Goal: Information Seeking & Learning: Learn about a topic

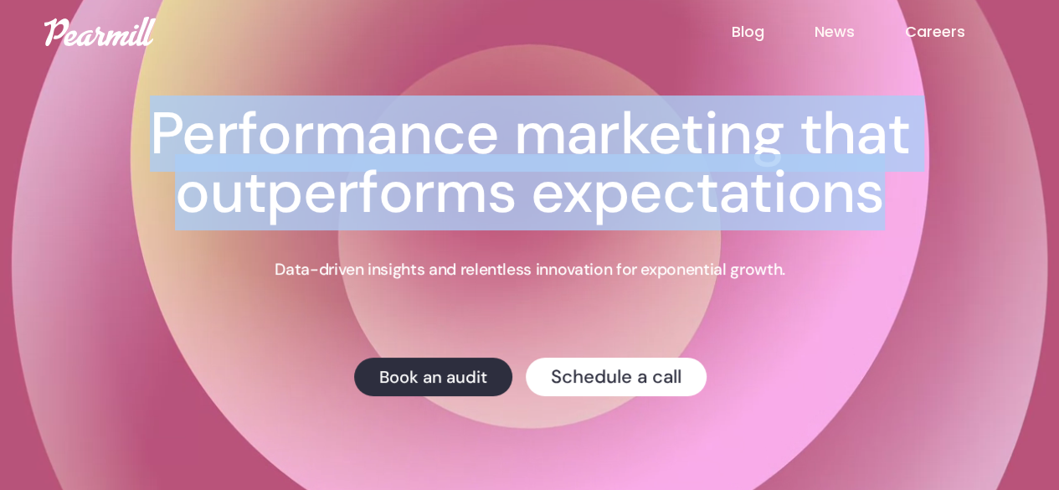
drag, startPoint x: 904, startPoint y: 196, endPoint x: 162, endPoint y: 141, distance: 743.8
click at [162, 141] on h1 "Performance marketing that outperforms expectations" at bounding box center [530, 163] width 866 height 117
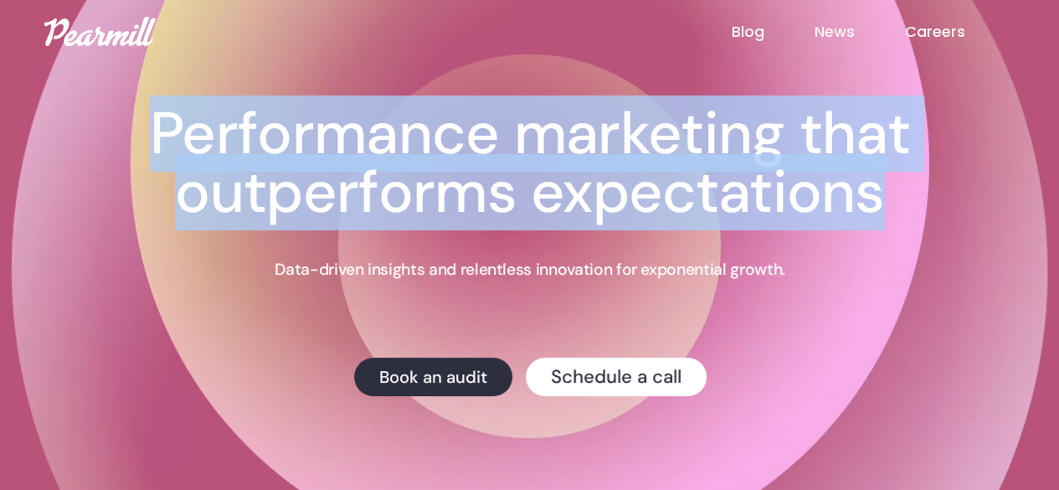
copy h1 "Performance marketing that outperforms expectations"
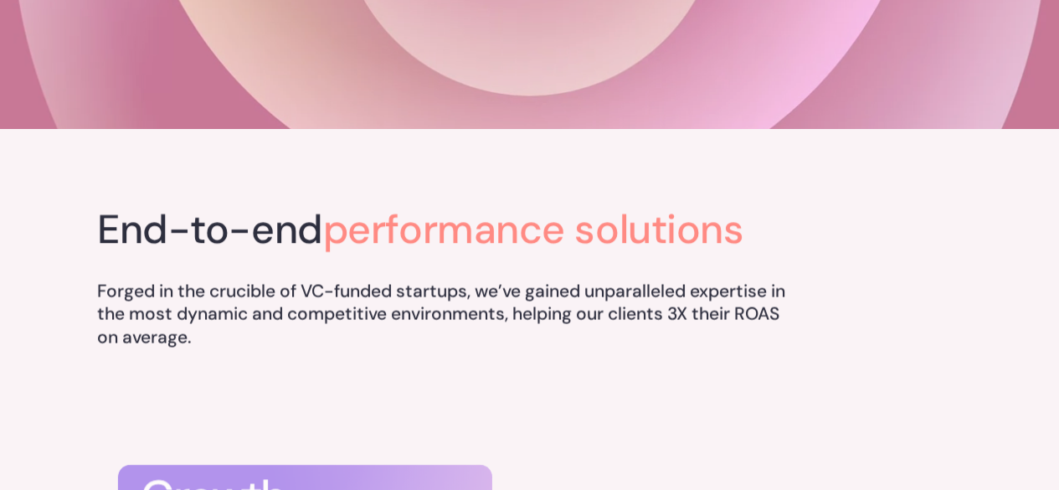
scroll to position [502, 0]
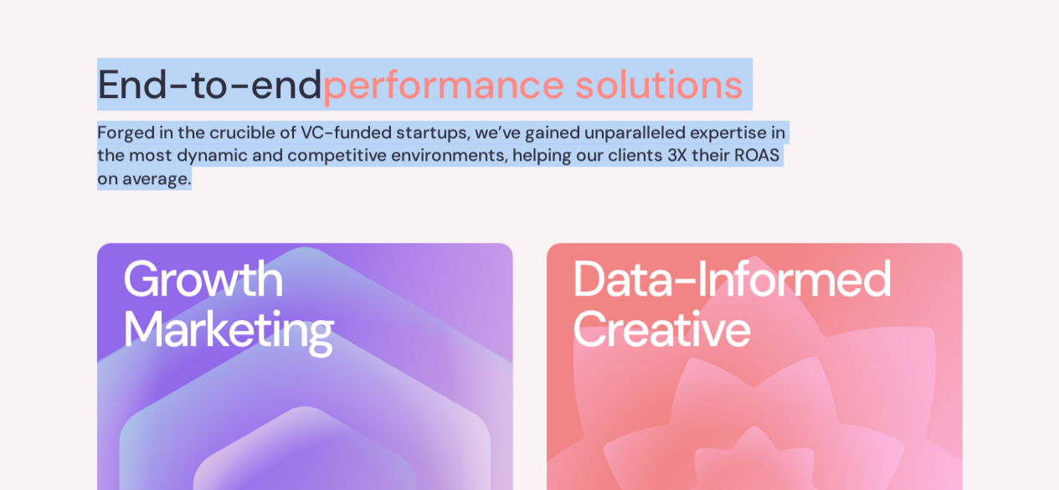
drag, startPoint x: 165, startPoint y: 191, endPoint x: 65, endPoint y: 79, distance: 150.0
copy div "End-to-end performance solutions Forged in the crucible of VC-funded startups, …"
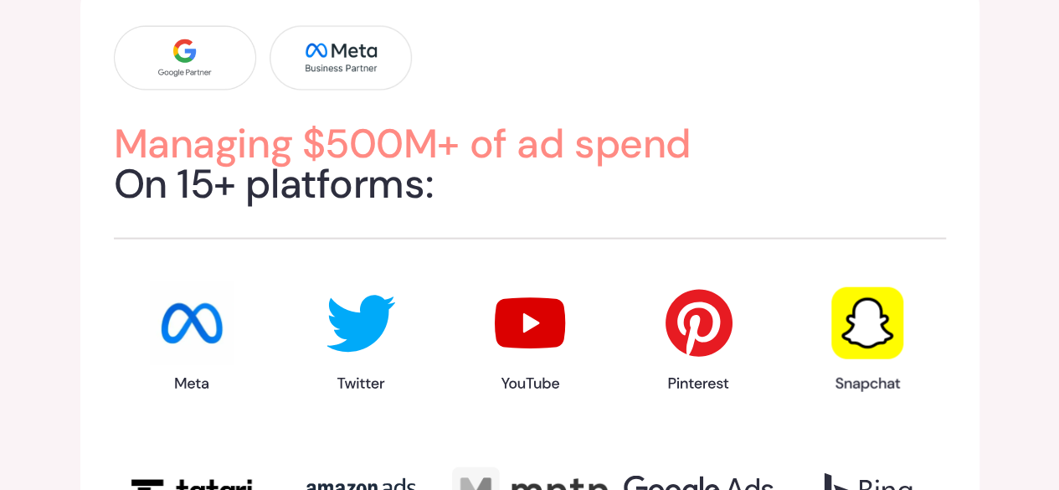
scroll to position [1758, 0]
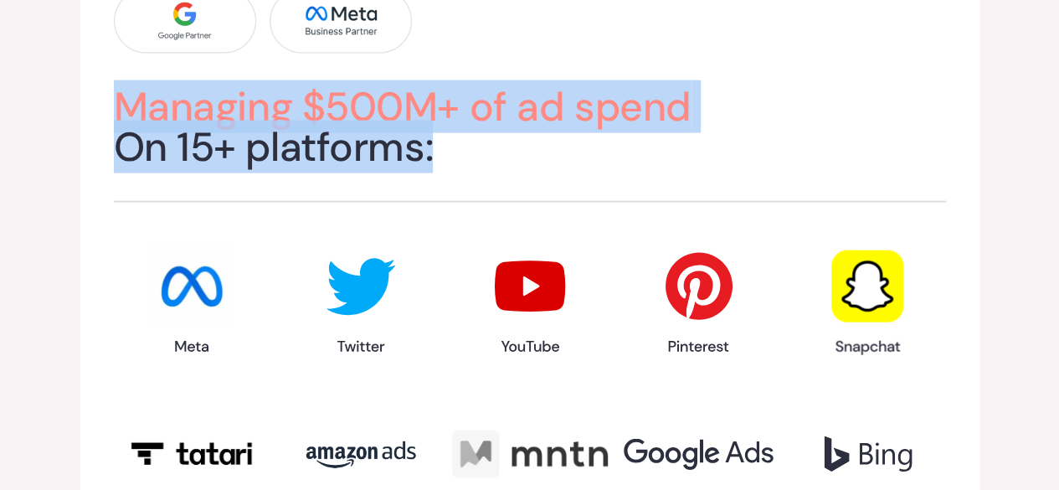
drag, startPoint x: 458, startPoint y: 214, endPoint x: 100, endPoint y: 157, distance: 362.0
click at [114, 157] on h2 "Managing $500M+ of ad spend On 15+ platforms:" at bounding box center [530, 127] width 832 height 80
copy h2 "Managing $500M+ of ad spend On 15+ platforms:"
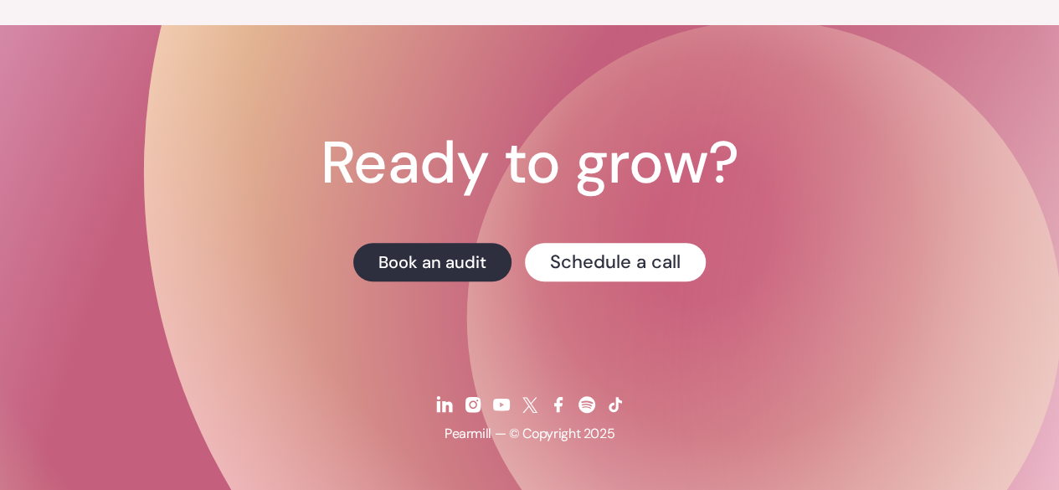
scroll to position [0, 0]
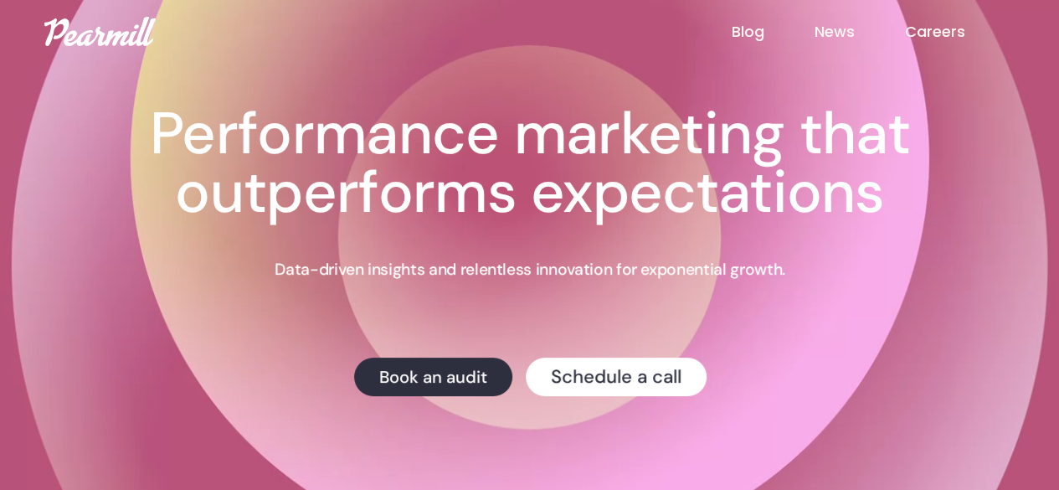
click at [933, 36] on link "Careers" at bounding box center [959, 32] width 111 height 22
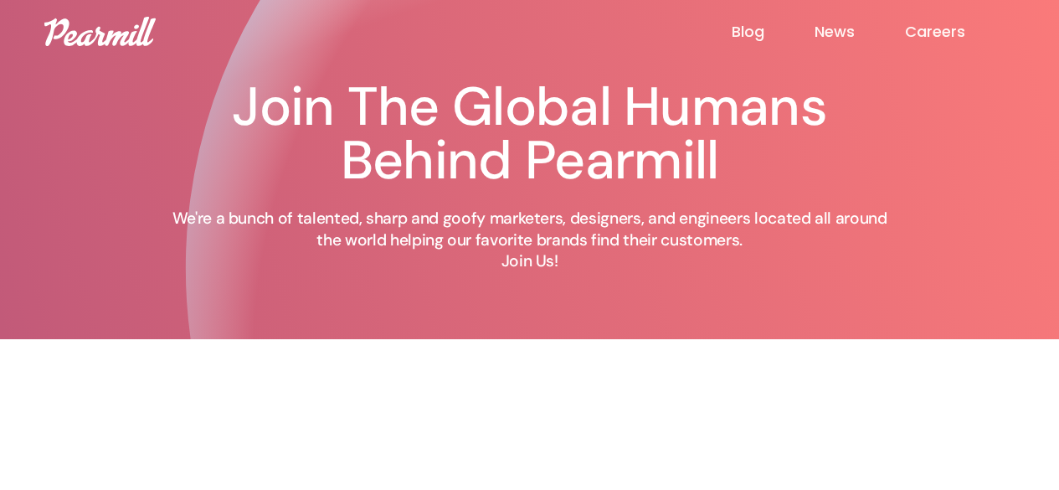
click at [95, 27] on img at bounding box center [99, 31] width 111 height 29
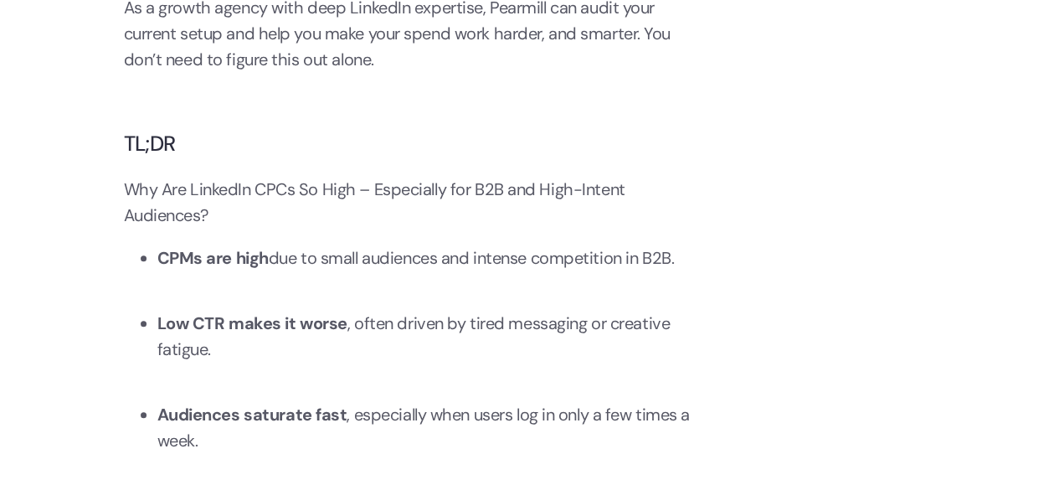
scroll to position [3851, 0]
